Goal: Task Accomplishment & Management: Manage account settings

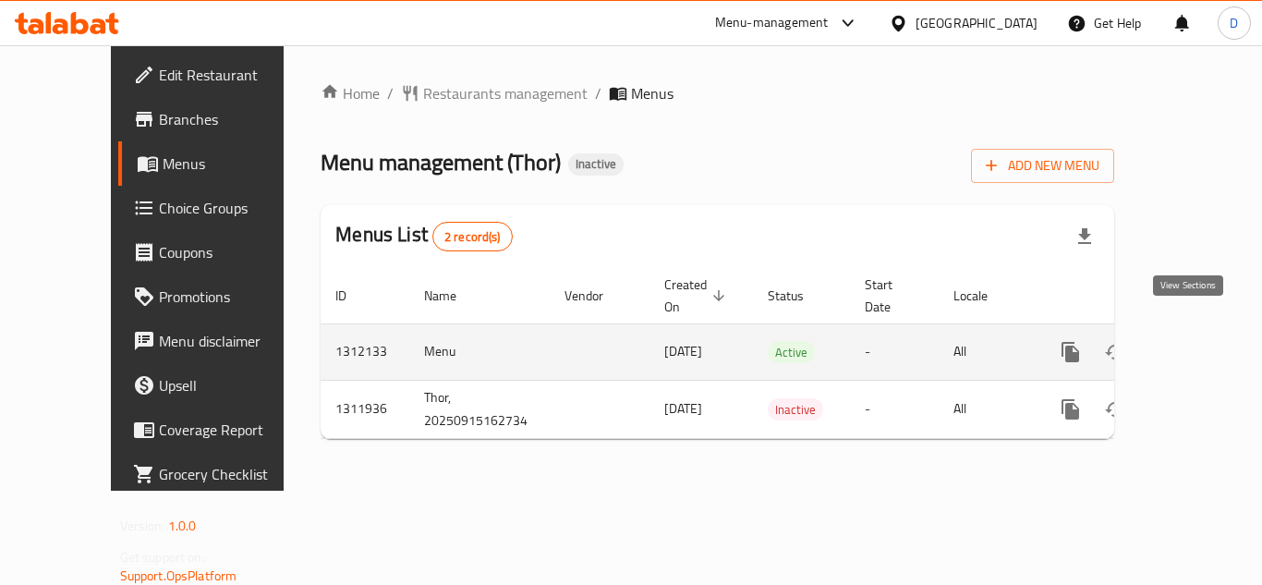
click at [1189, 330] on link "enhanced table" at bounding box center [1204, 352] width 44 height 44
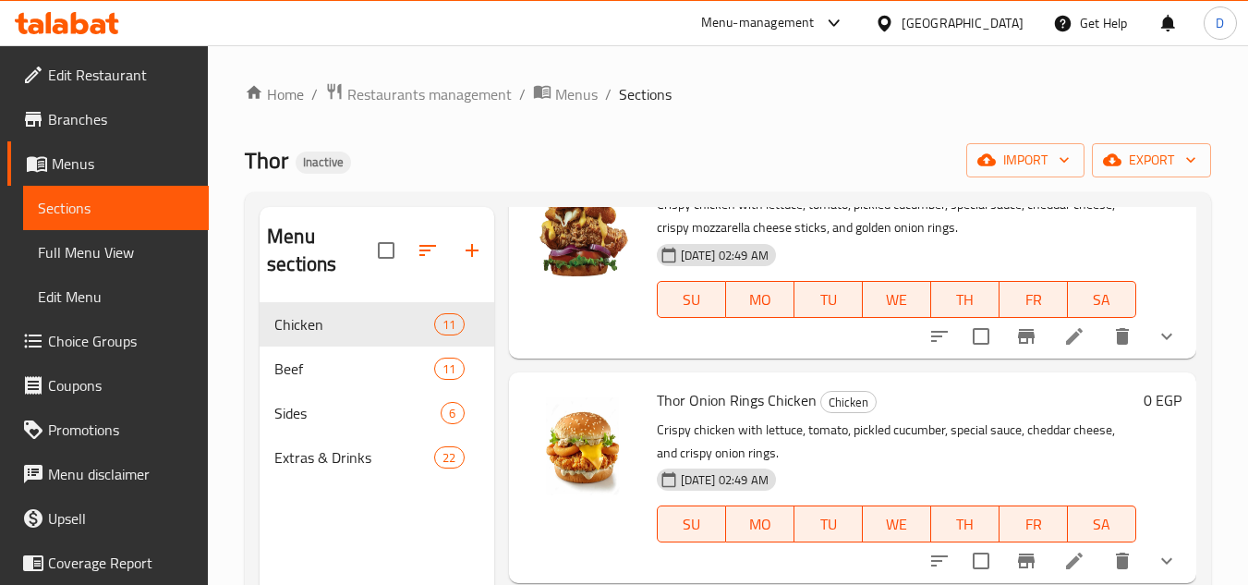
scroll to position [1964, 0]
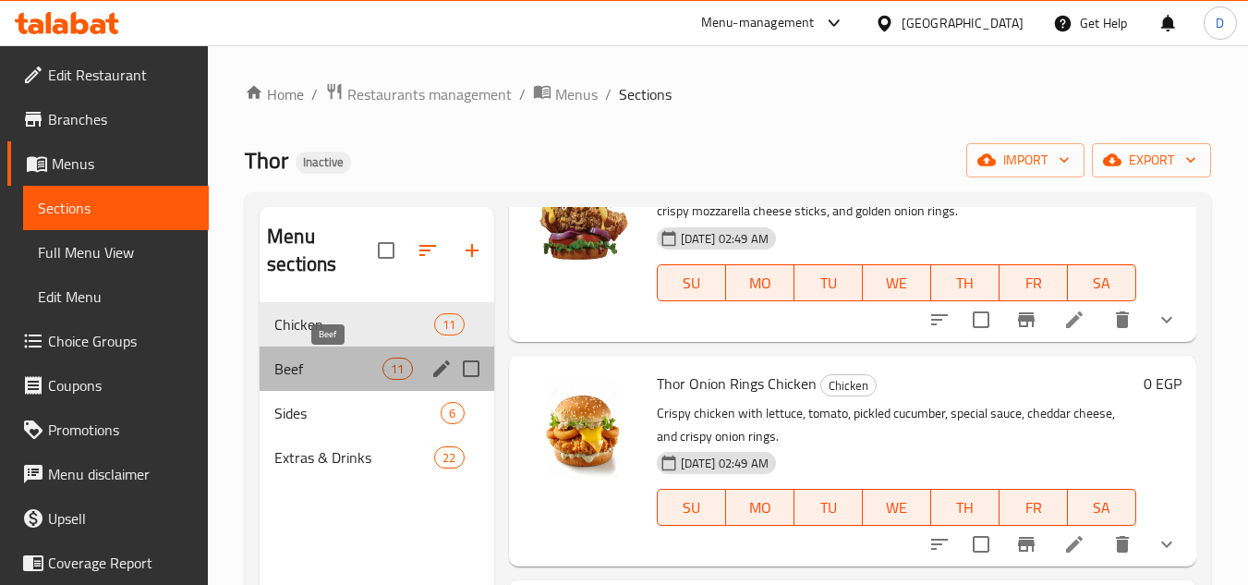
click at [304, 362] on span "Beef" at bounding box center [328, 369] width 108 height 22
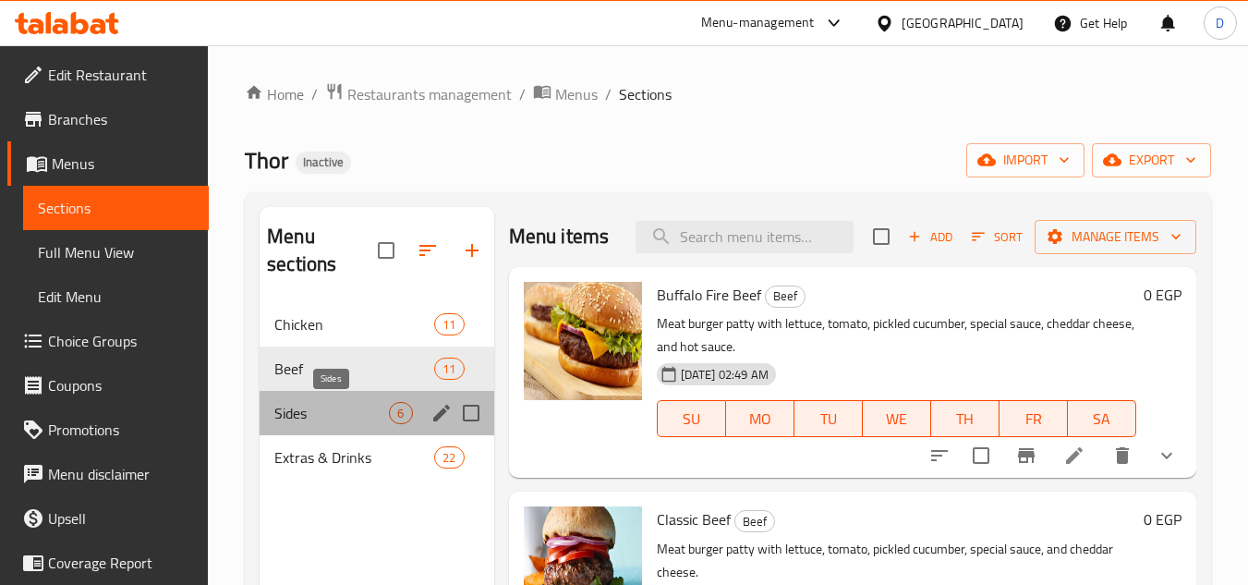
click at [286, 418] on span "Sides" at bounding box center [331, 413] width 115 height 22
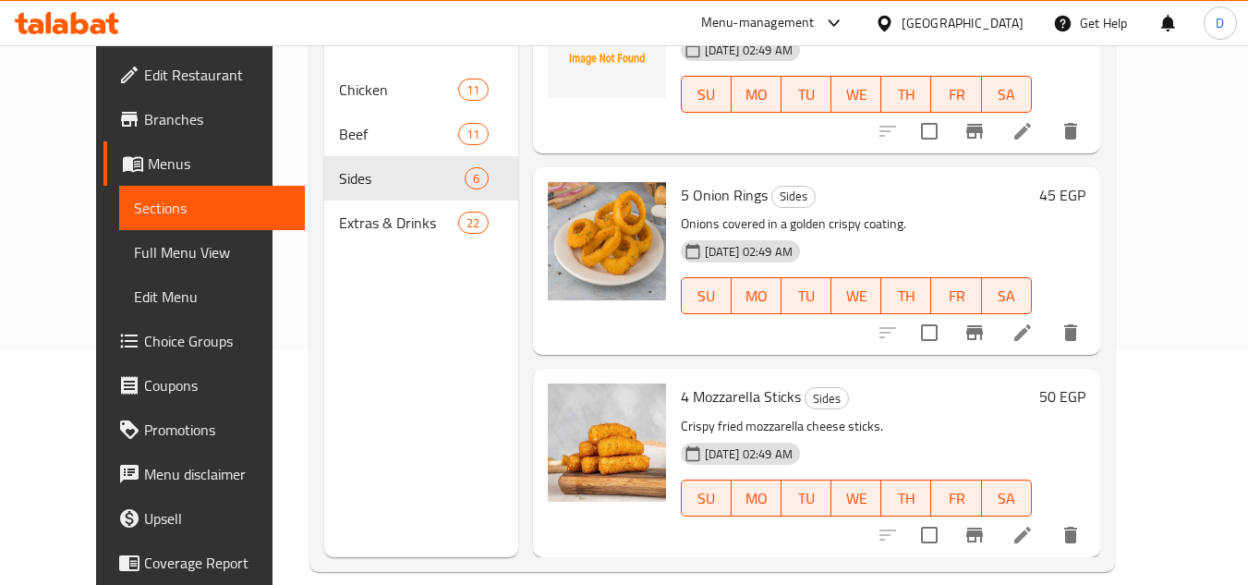
scroll to position [259, 0]
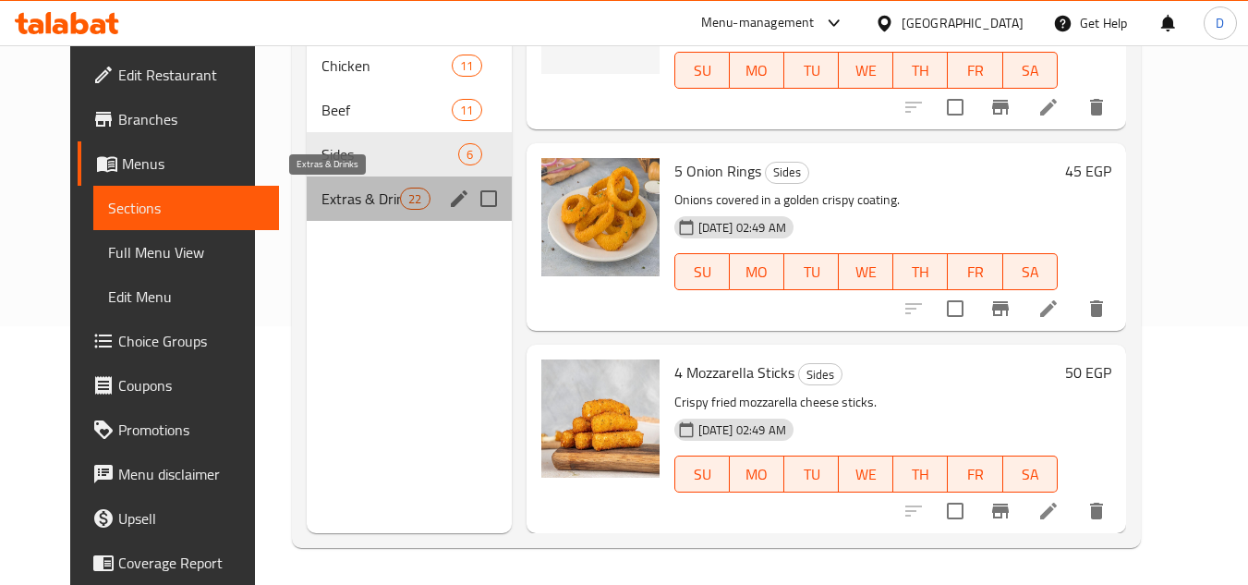
click at [343, 206] on span "Extras & Drinks" at bounding box center [361, 199] width 79 height 22
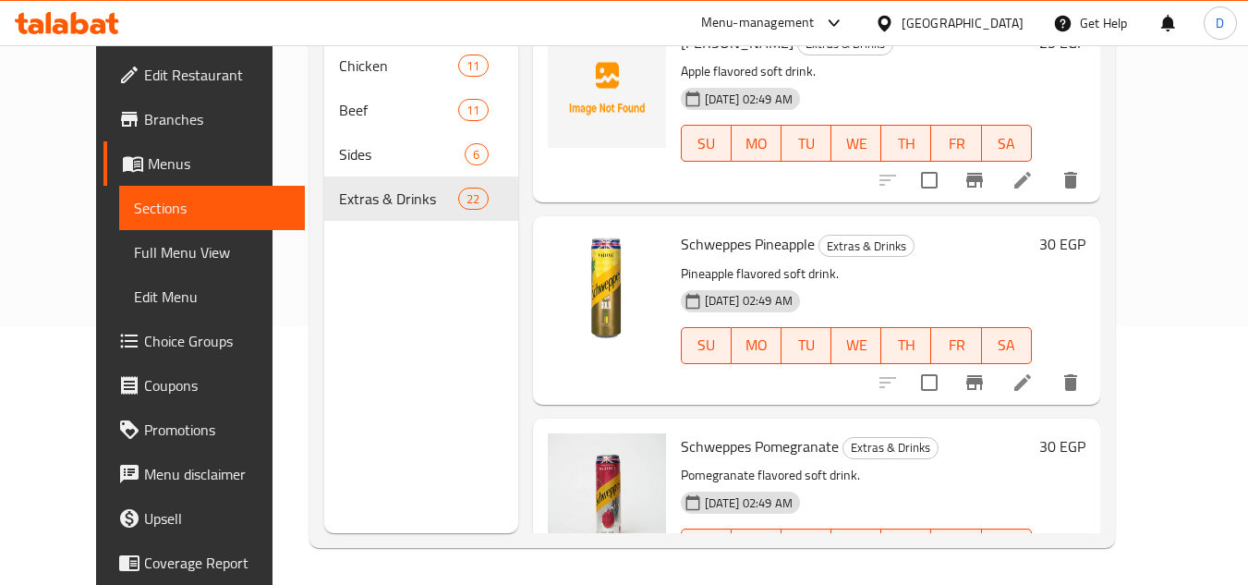
scroll to position [3930, 0]
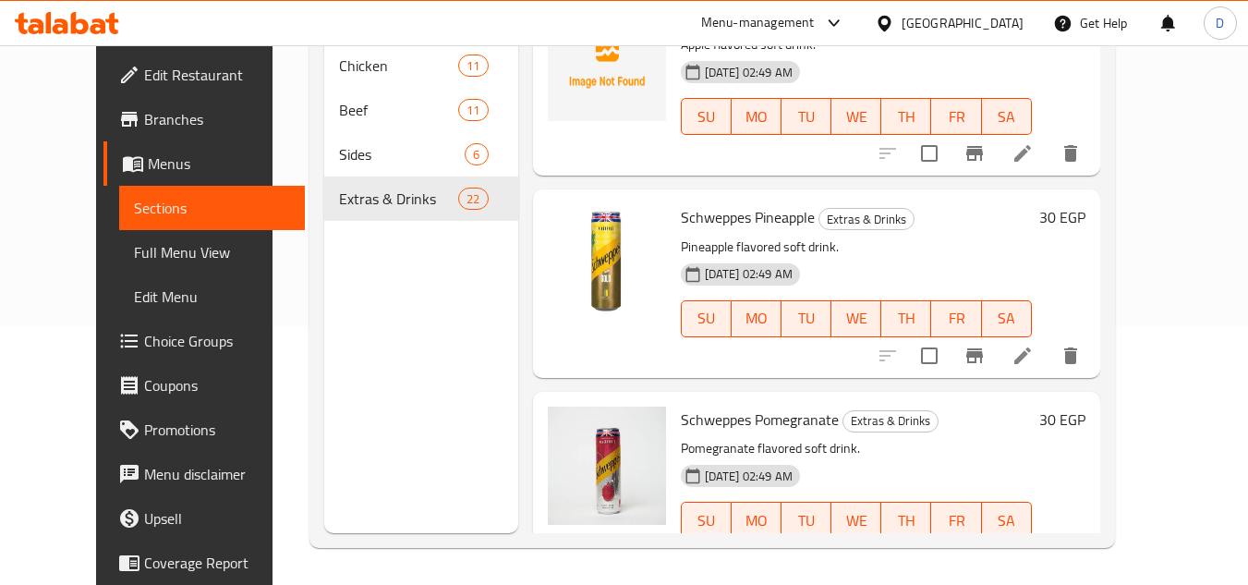
click at [144, 67] on span "Edit Restaurant" at bounding box center [217, 75] width 146 height 22
